Goal: Transaction & Acquisition: Obtain resource

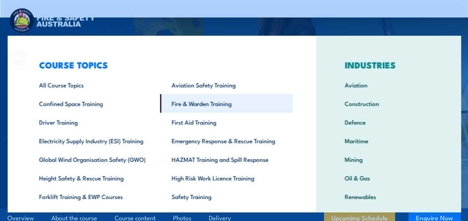
click at [193, 107] on link "Fire & Warden Training" at bounding box center [226, 103] width 133 height 19
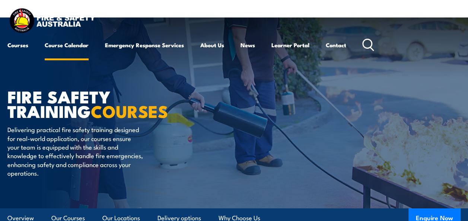
click at [72, 46] on link "Course Calendar" at bounding box center [67, 45] width 44 height 18
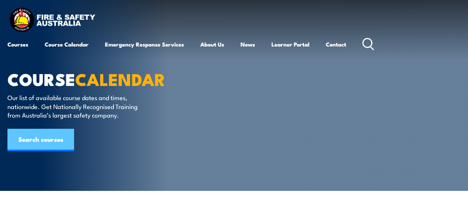
click at [52, 149] on link "Search courses" at bounding box center [40, 140] width 67 height 22
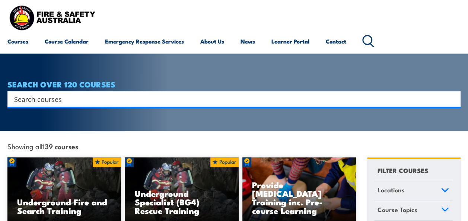
scroll to position [176, 0]
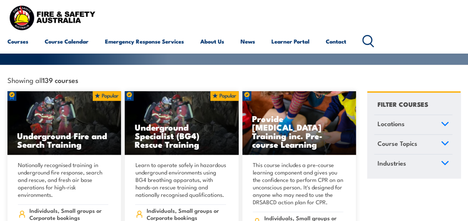
click at [409, 115] on link "Locations" at bounding box center [413, 124] width 78 height 19
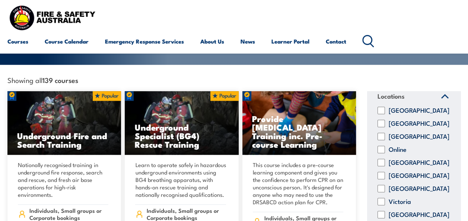
scroll to position [32, 0]
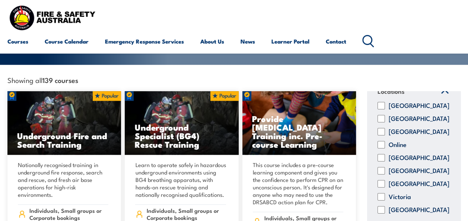
click at [382, 194] on input "Victoria" at bounding box center [380, 196] width 7 height 7
checkbox input "true"
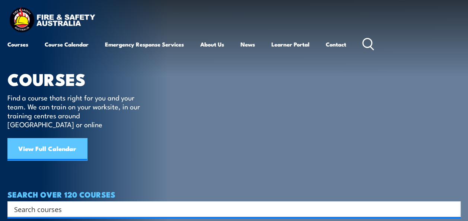
click at [60, 138] on link "View Full Calendar" at bounding box center [47, 149] width 80 height 22
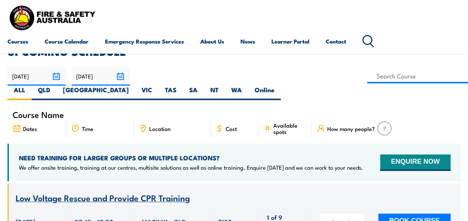
scroll to position [141, 0]
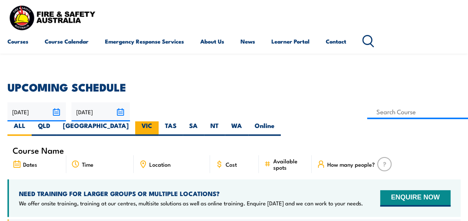
click at [159, 121] on label "VIC" at bounding box center [146, 128] width 23 height 15
click at [157, 121] on input "VIC" at bounding box center [154, 123] width 5 height 5
radio input "true"
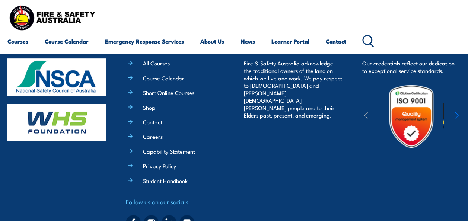
scroll to position [4359, 0]
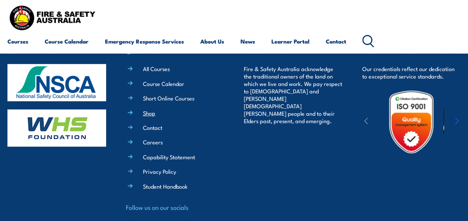
click at [150, 117] on link "Shop" at bounding box center [149, 113] width 12 height 8
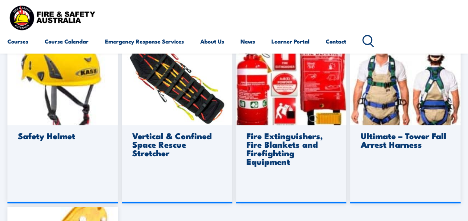
scroll to position [488, 0]
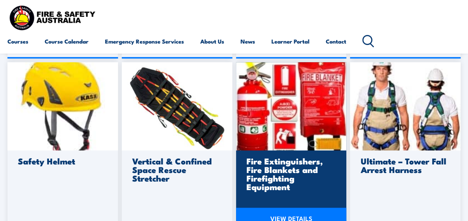
click at [292, 170] on h3 "Fire Extinguishers, Fire Blankets and Firefighting Equipment" at bounding box center [289, 174] width 87 height 34
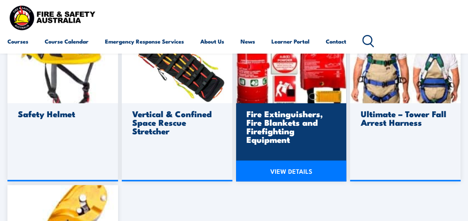
scroll to position [537, 0]
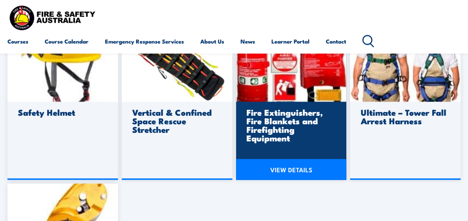
drag, startPoint x: 377, startPoint y: 143, endPoint x: 310, endPoint y: 152, distance: 67.2
click at [310, 152] on div "Caps $ 22.00 VIEW DETAILS Safety Vests $ 22.00 VIEW DETAILS Alert Evacuation Me…" at bounding box center [233, 9] width 453 height 650
drag, startPoint x: 310, startPoint y: 152, endPoint x: 273, endPoint y: 95, distance: 67.6
click at [273, 95] on img at bounding box center [291, 57] width 111 height 88
click at [294, 175] on link "VIEW DETAILS" at bounding box center [291, 169] width 111 height 21
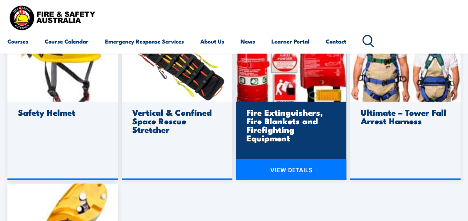
click at [294, 175] on link "VIEW DETAILS" at bounding box center [291, 169] width 111 height 21
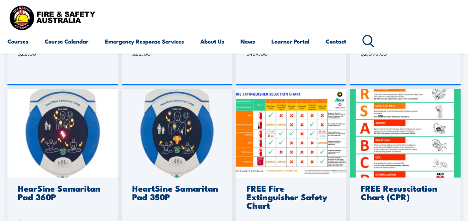
scroll to position [295, 0]
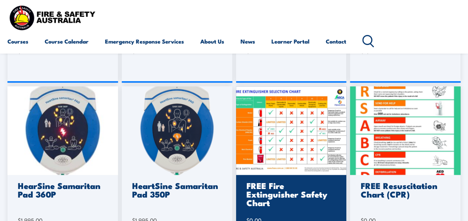
click at [310, 128] on img at bounding box center [291, 130] width 111 height 88
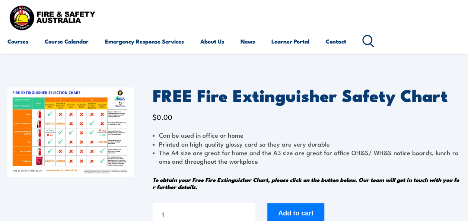
click at [310, 128] on div "FREE Fire Extinguisher Safety Chart $ 0.00 Can be used in office or home Printe…" at bounding box center [307, 167] width 308 height 160
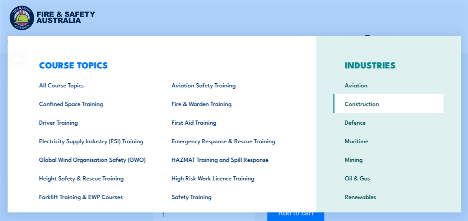
click at [355, 106] on link "Construction" at bounding box center [388, 103] width 111 height 19
